Goal: Transaction & Acquisition: Purchase product/service

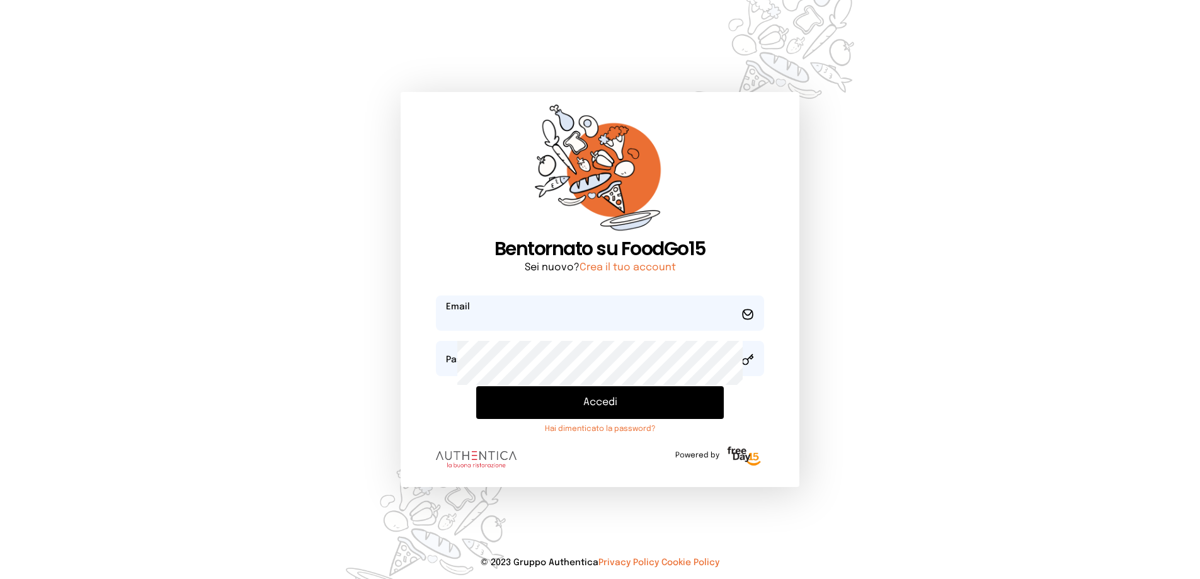
type input "**********"
click at [593, 419] on button "Accedi" at bounding box center [600, 402] width 248 height 33
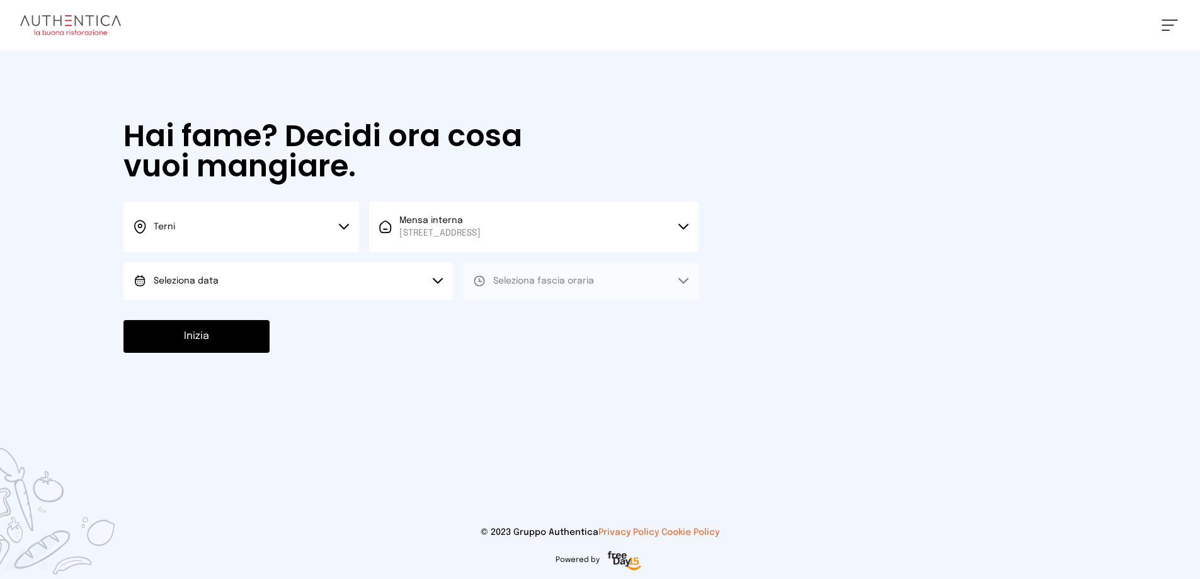
click at [299, 300] on button "Seleziona data" at bounding box center [289, 281] width 330 height 38
click at [284, 333] on li "[DATE], [DATE]" at bounding box center [289, 316] width 330 height 33
click at [594, 285] on span "Seleziona fascia oraria" at bounding box center [543, 281] width 101 height 9
click at [524, 323] on span "Pranzo" at bounding box center [508, 316] width 30 height 13
click at [270, 353] on button "Inizia" at bounding box center [197, 336] width 146 height 33
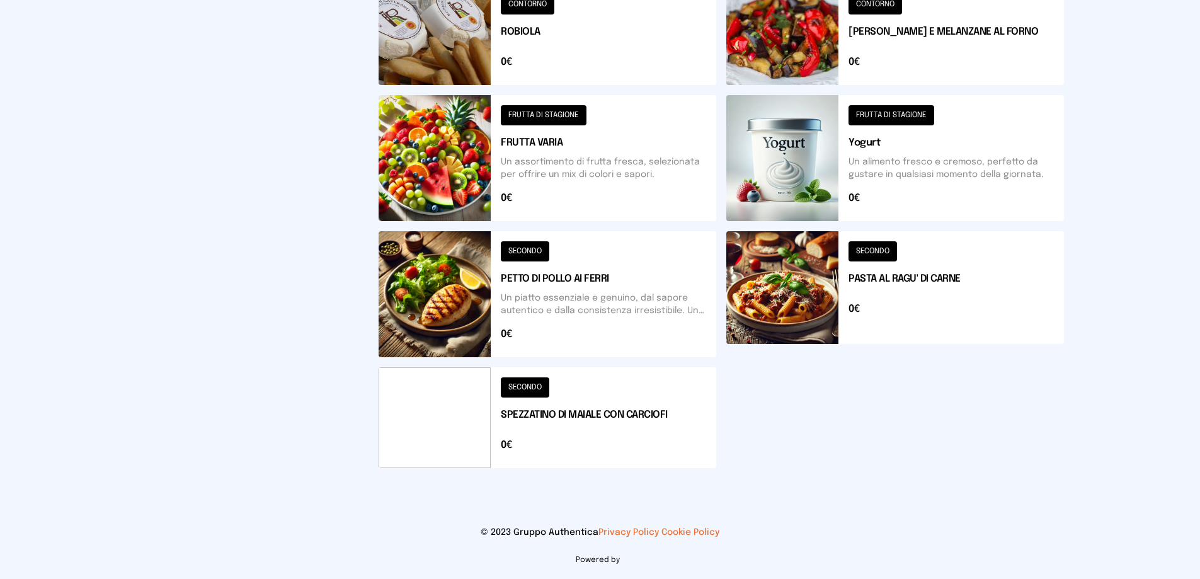
scroll to position [756, 0]
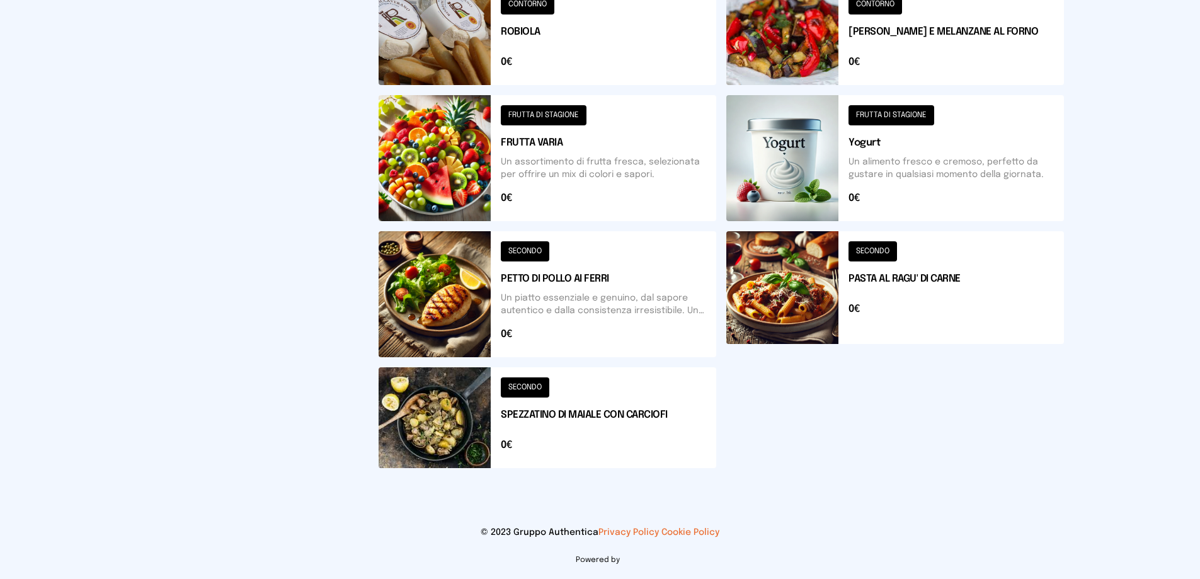
click at [609, 449] on button at bounding box center [548, 417] width 338 height 101
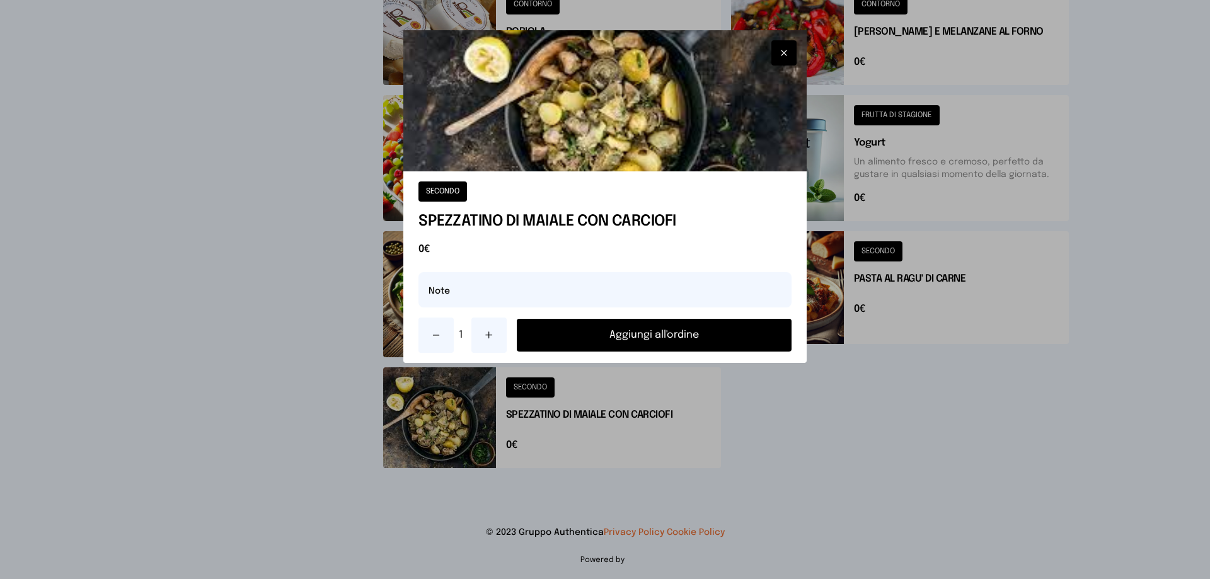
click at [779, 59] on icon "button" at bounding box center [784, 53] width 10 height 13
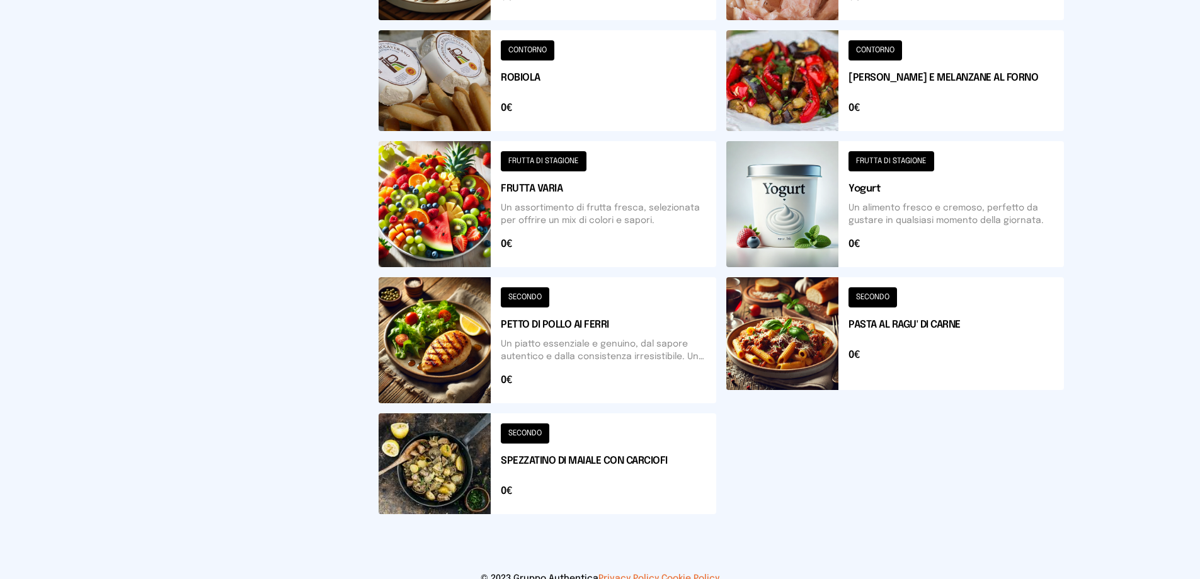
scroll to position [693, 0]
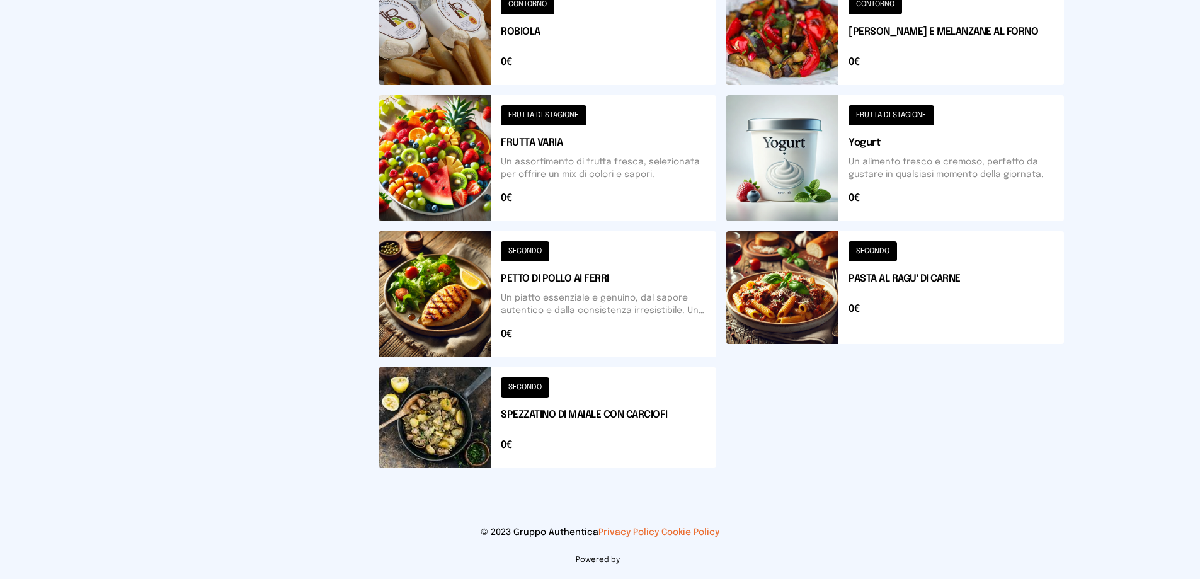
click at [605, 357] on button at bounding box center [548, 294] width 338 height 126
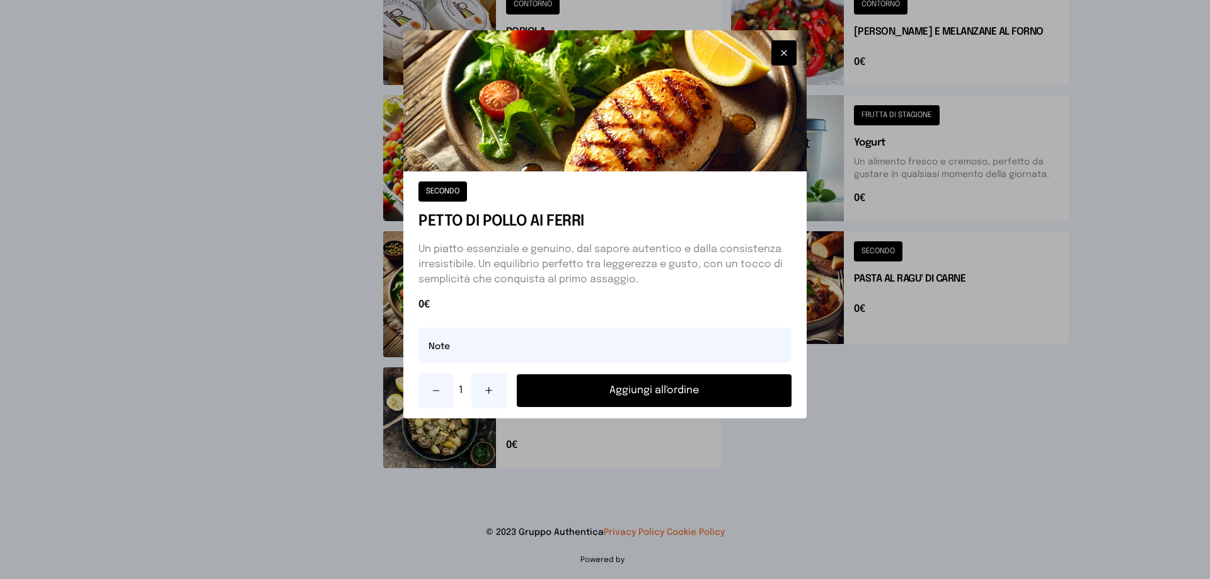
click at [733, 407] on button "Aggiungi all'ordine" at bounding box center [654, 390] width 275 height 33
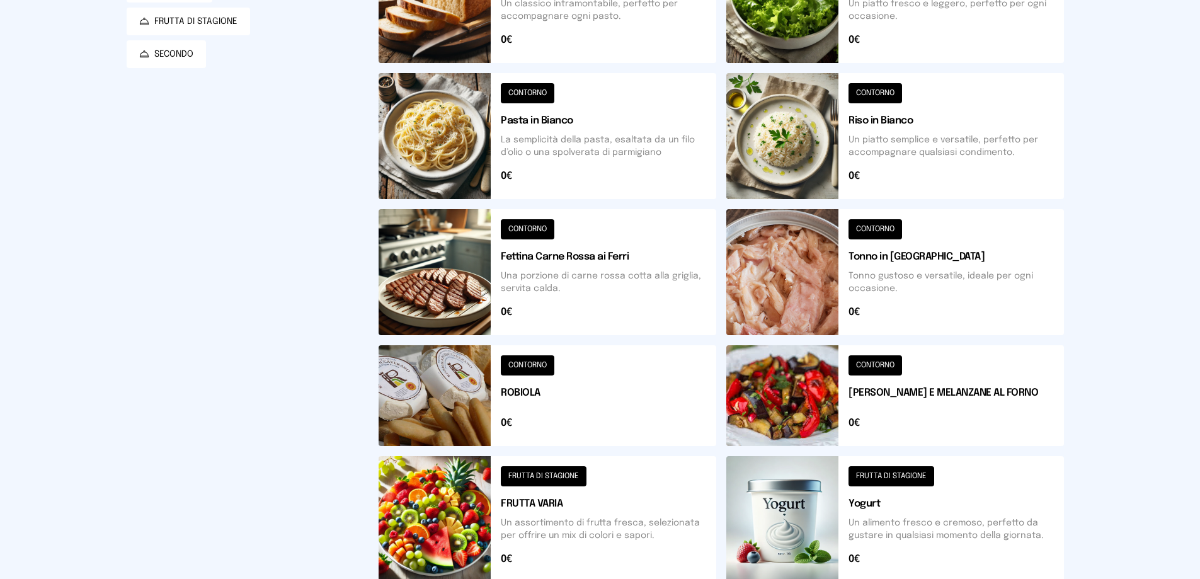
scroll to position [63, 0]
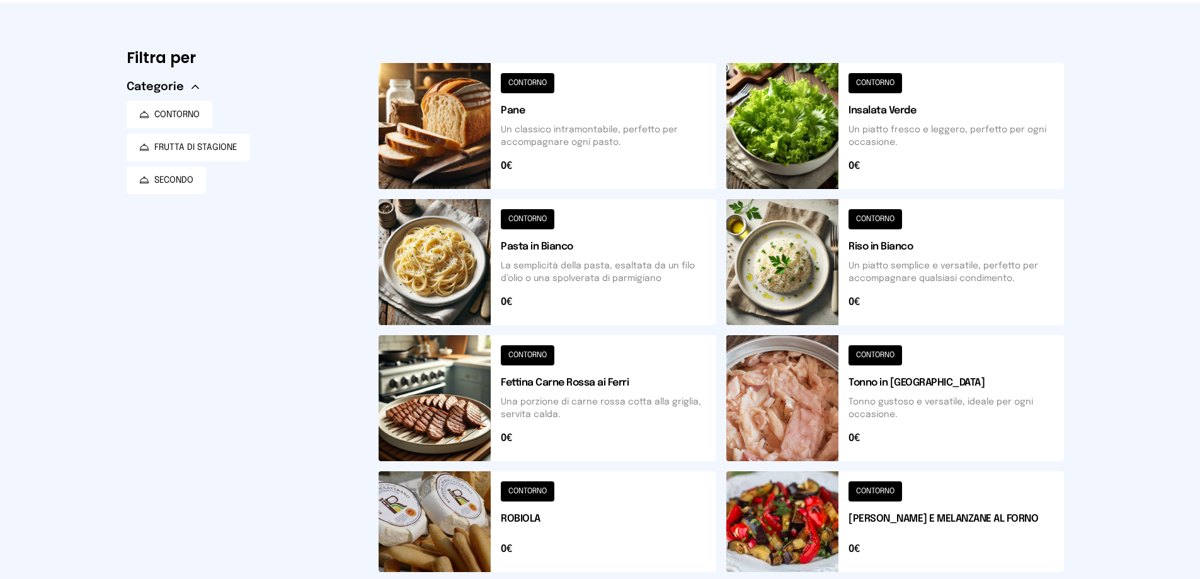
click at [891, 183] on button at bounding box center [896, 126] width 338 height 126
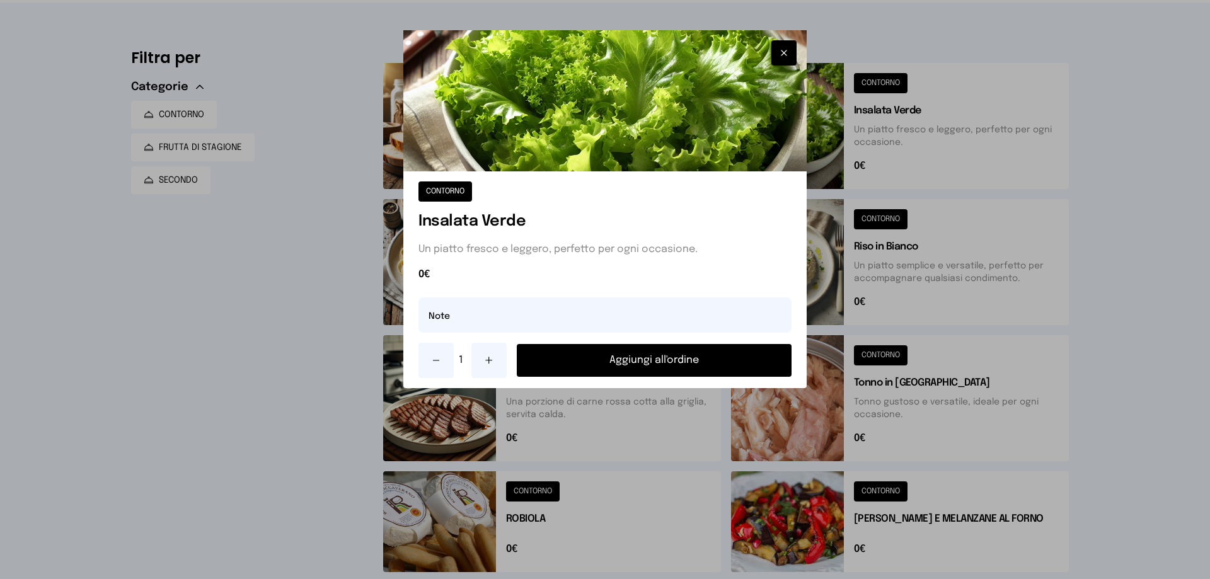
click at [703, 377] on button "Aggiungi all'ordine" at bounding box center [654, 360] width 275 height 33
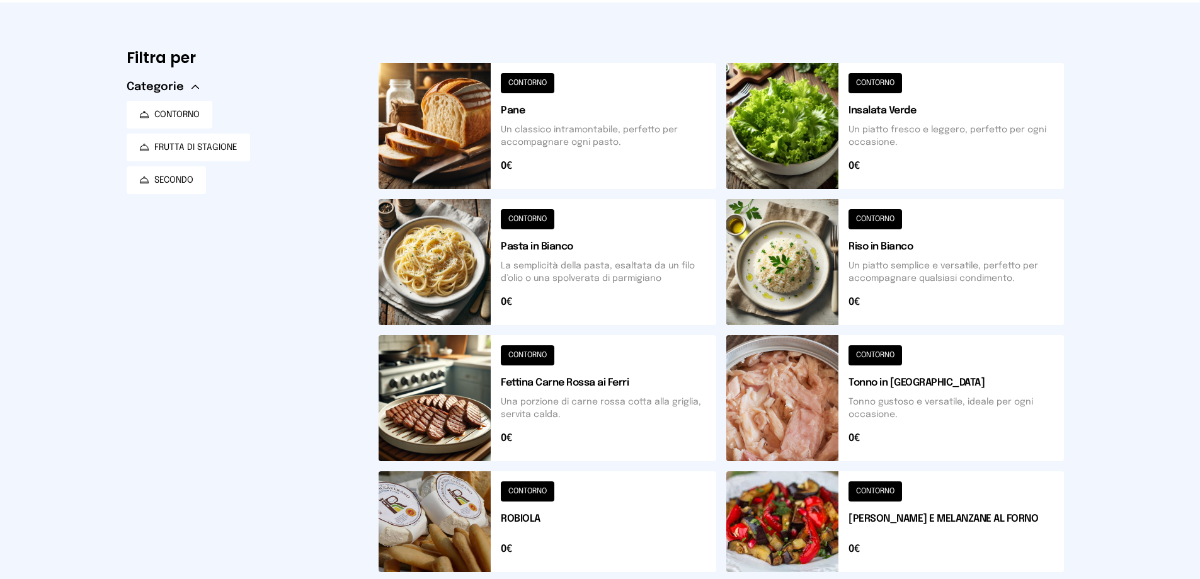
scroll to position [0, 0]
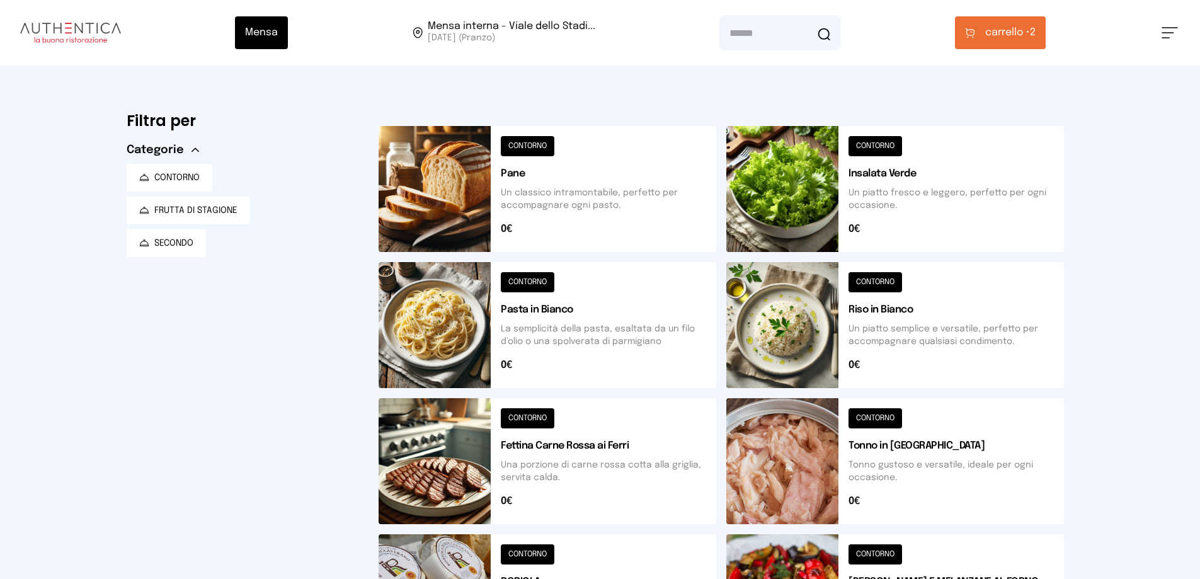
click at [1036, 34] on span "carrello • 2" at bounding box center [1010, 32] width 50 height 15
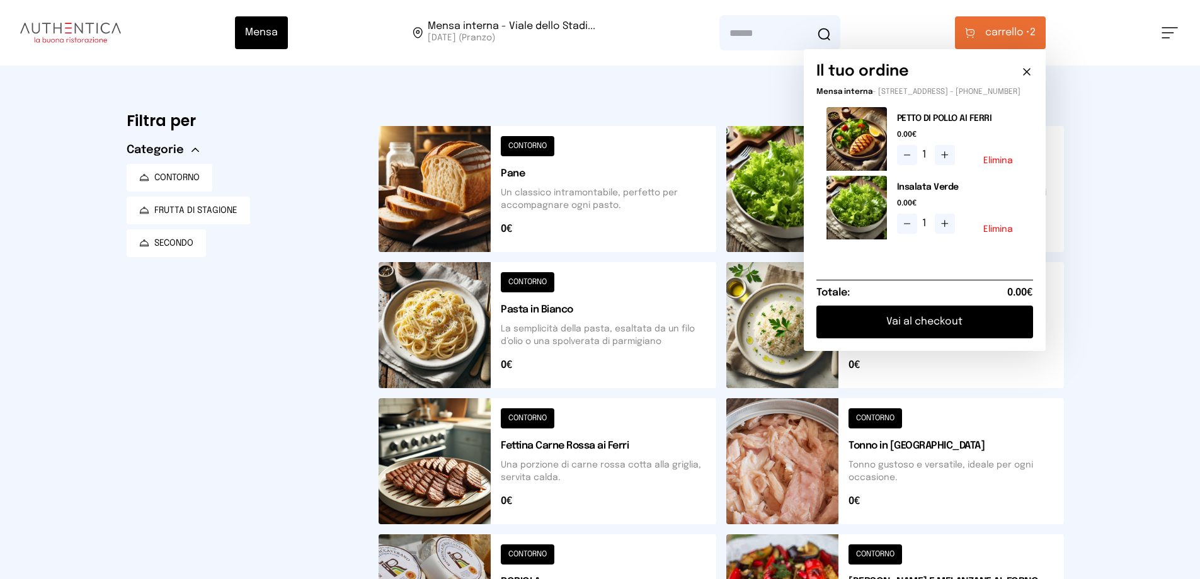
click at [959, 338] on button "Vai al checkout" at bounding box center [925, 322] width 217 height 33
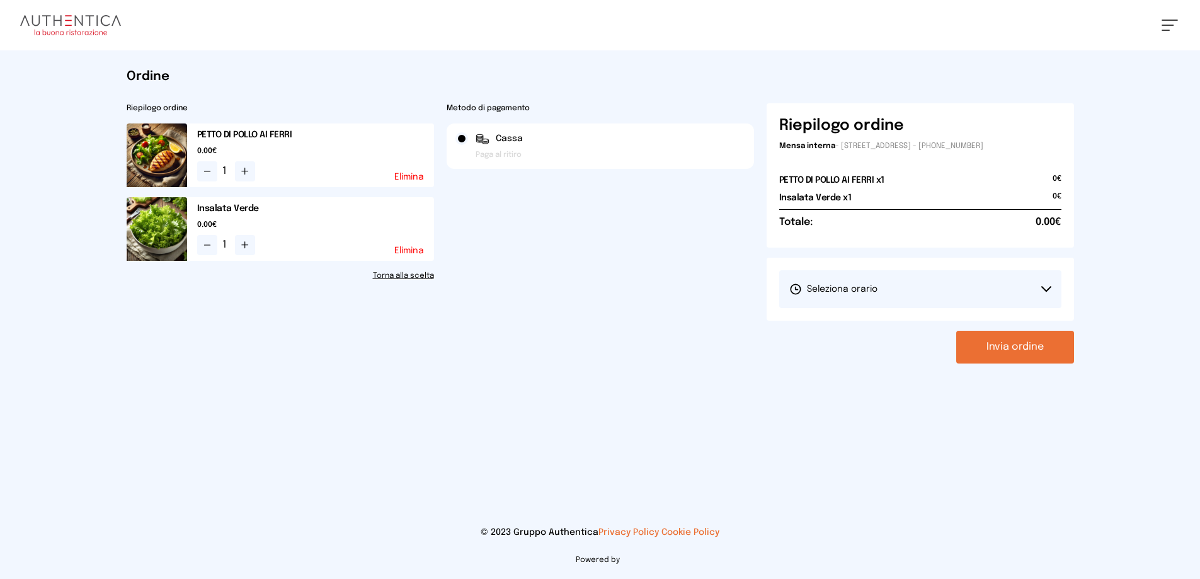
click at [925, 308] on button "Seleziona orario" at bounding box center [920, 289] width 282 height 38
click at [863, 331] on span "1° Turno (13:00 - 15:00)" at bounding box center [837, 324] width 95 height 13
click at [983, 364] on button "Invia ordine" at bounding box center [1016, 347] width 118 height 33
